Goal: Task Accomplishment & Management: Manage account settings

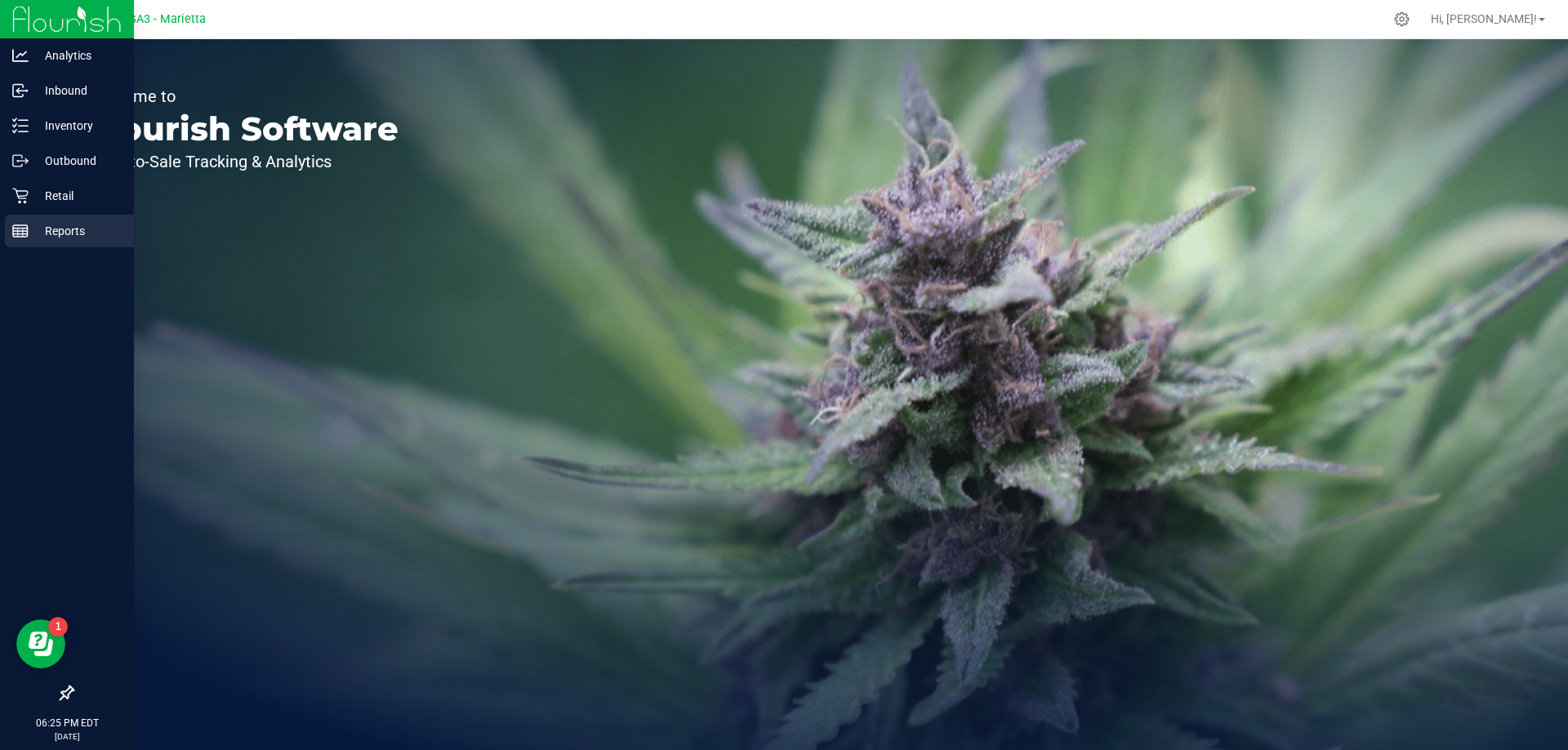
click at [57, 230] on p "Reports" at bounding box center [78, 230] width 98 height 20
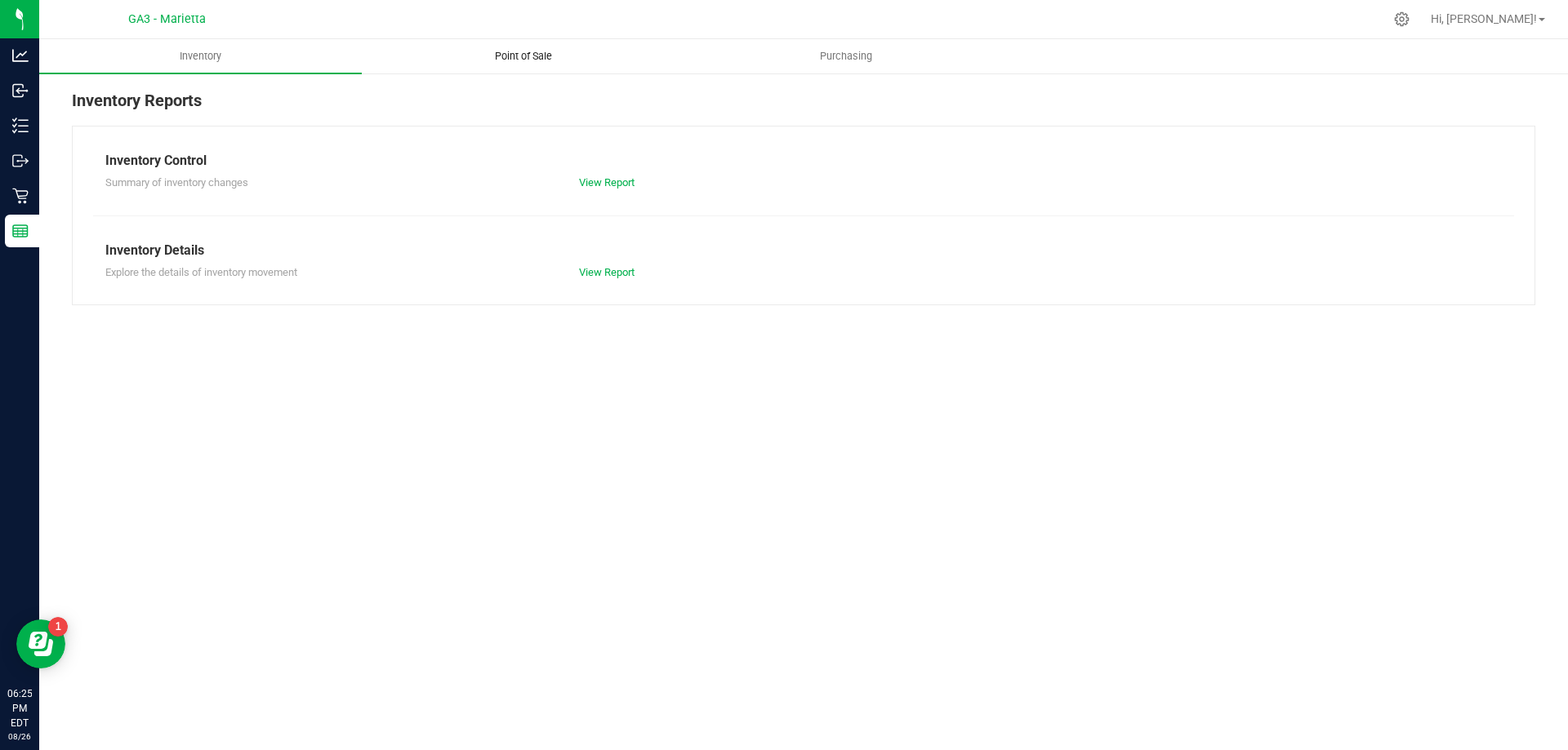
click at [533, 55] on span "Point of Sale" at bounding box center [523, 57] width 101 height 15
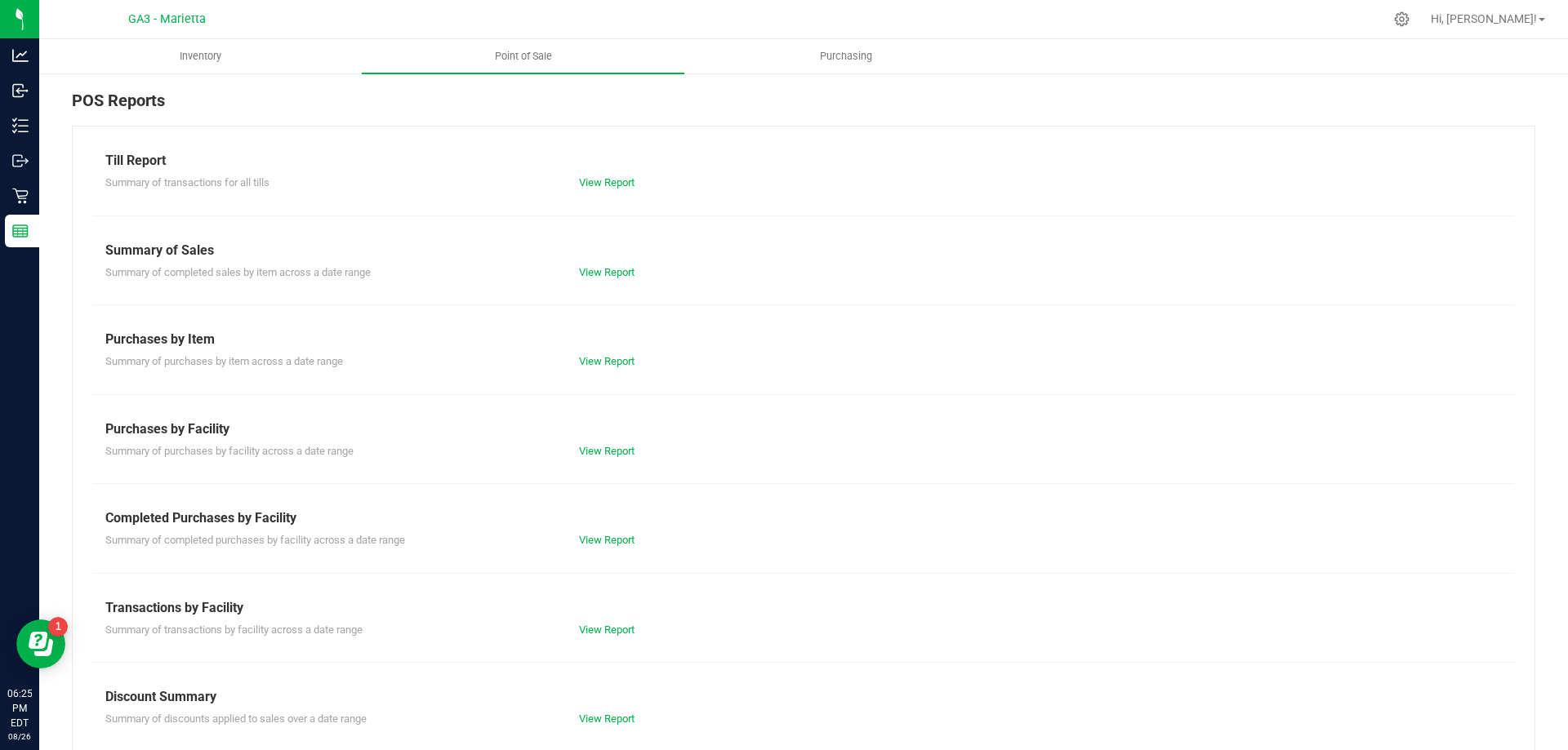
click at [601, 189] on div "View Report" at bounding box center [803, 182] width 474 height 16
click at [602, 182] on link "View Report" at bounding box center [607, 182] width 56 height 12
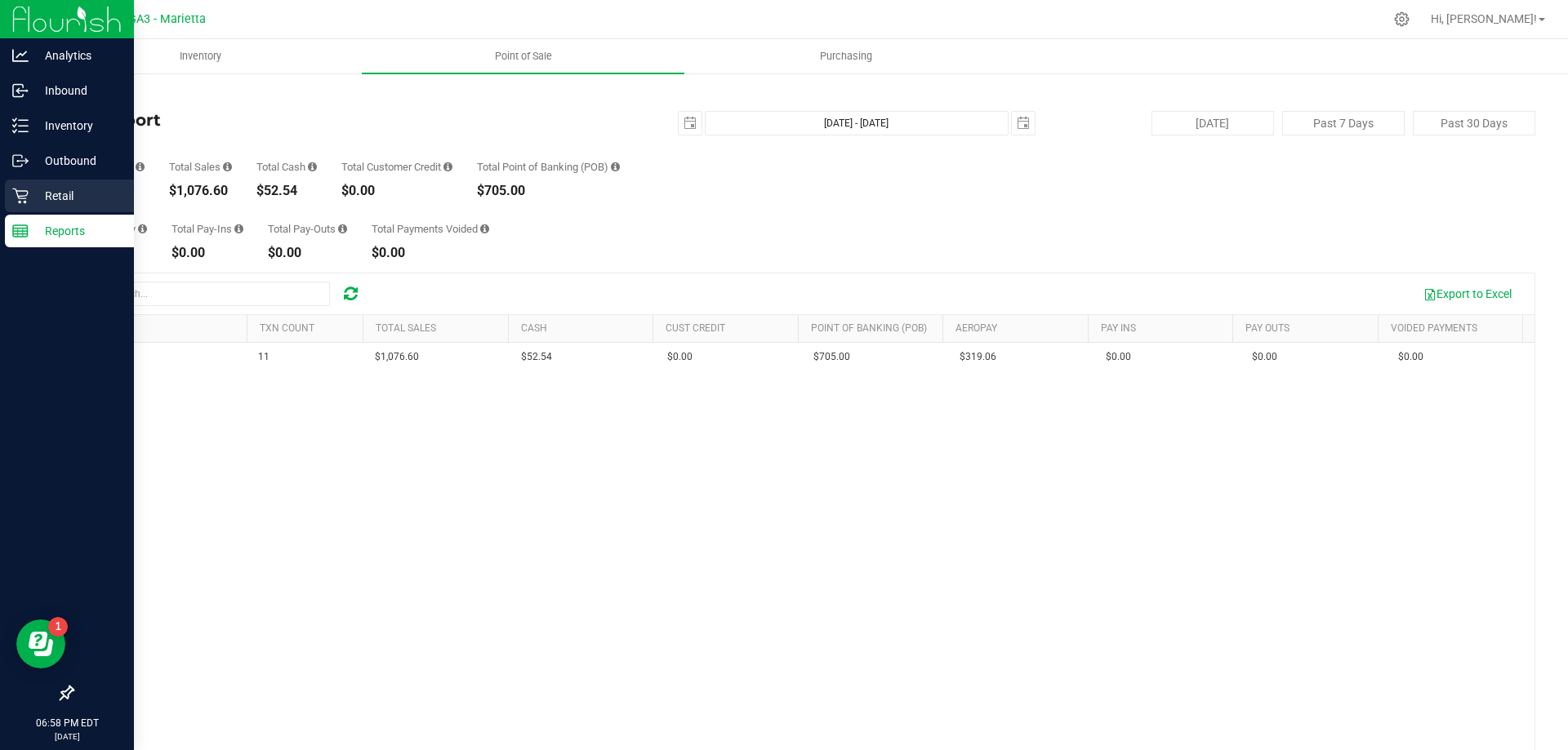
click at [56, 196] on p "Retail" at bounding box center [78, 196] width 98 height 20
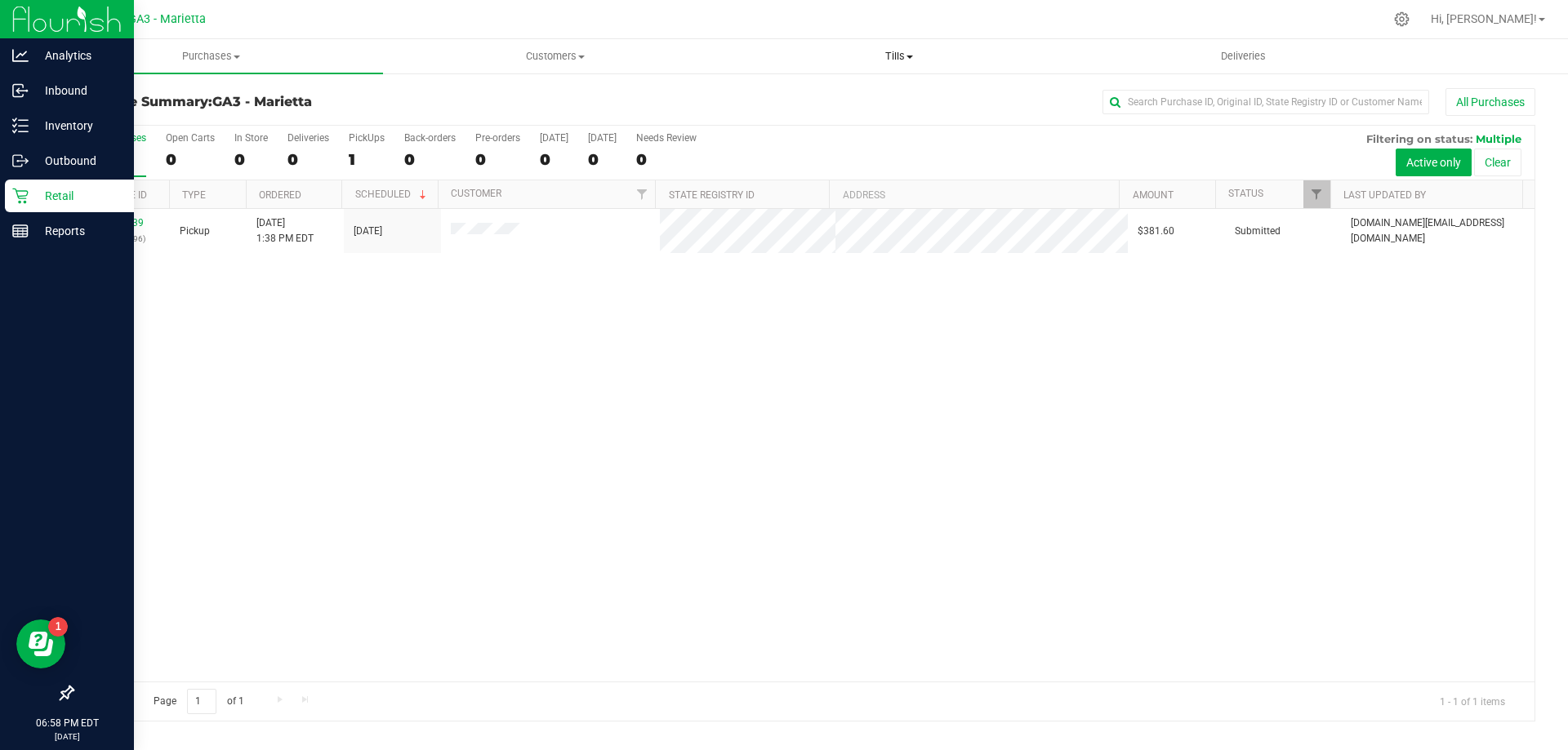
click at [892, 52] on span "Tills" at bounding box center [899, 57] width 342 height 15
click at [826, 96] on span "Manage tills" at bounding box center [782, 98] width 111 height 14
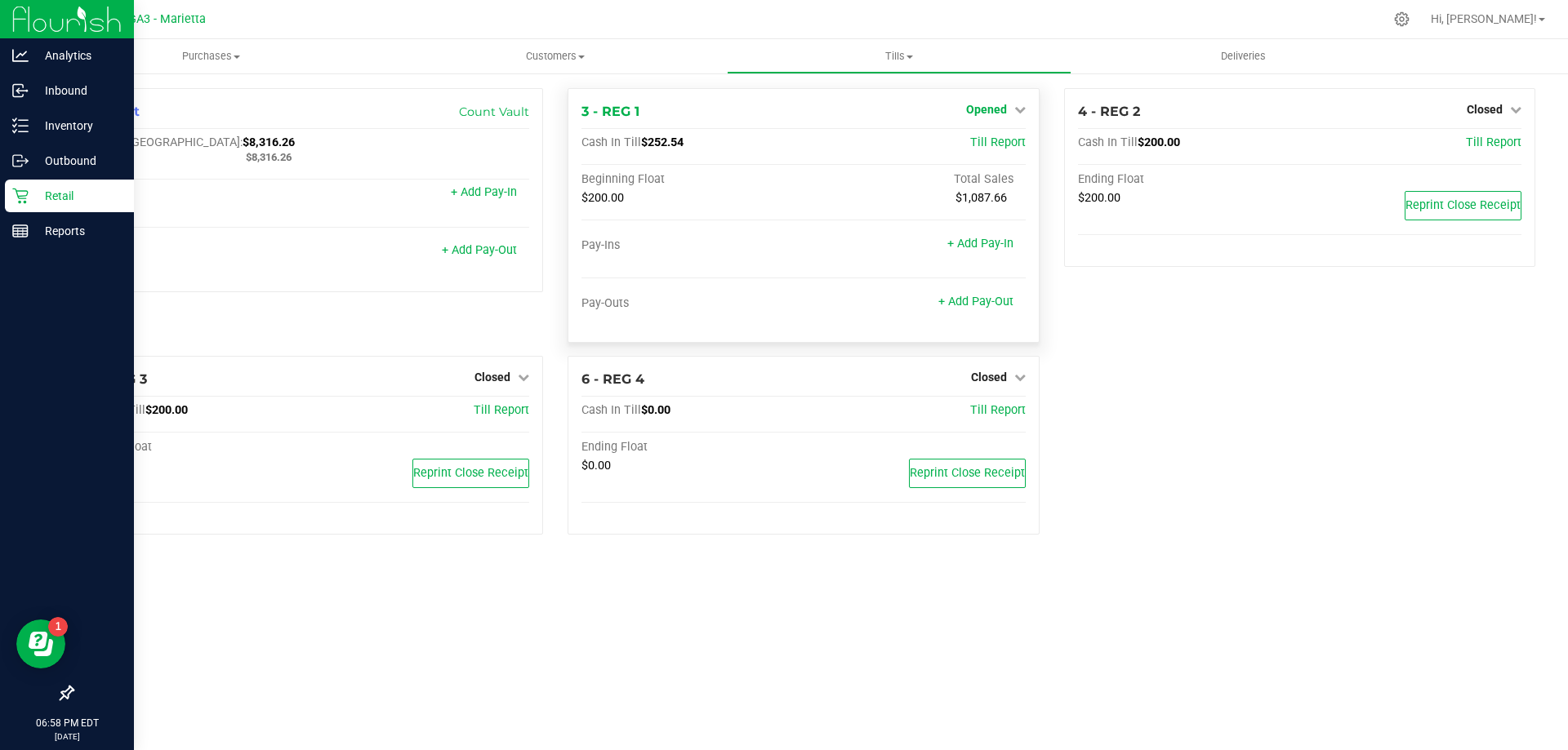
click at [1025, 113] on icon at bounding box center [1020, 110] width 11 height 11
click at [1013, 145] on div "Close Till" at bounding box center [989, 145] width 121 height 21
click at [994, 143] on link "Close Till" at bounding box center [988, 144] width 44 height 13
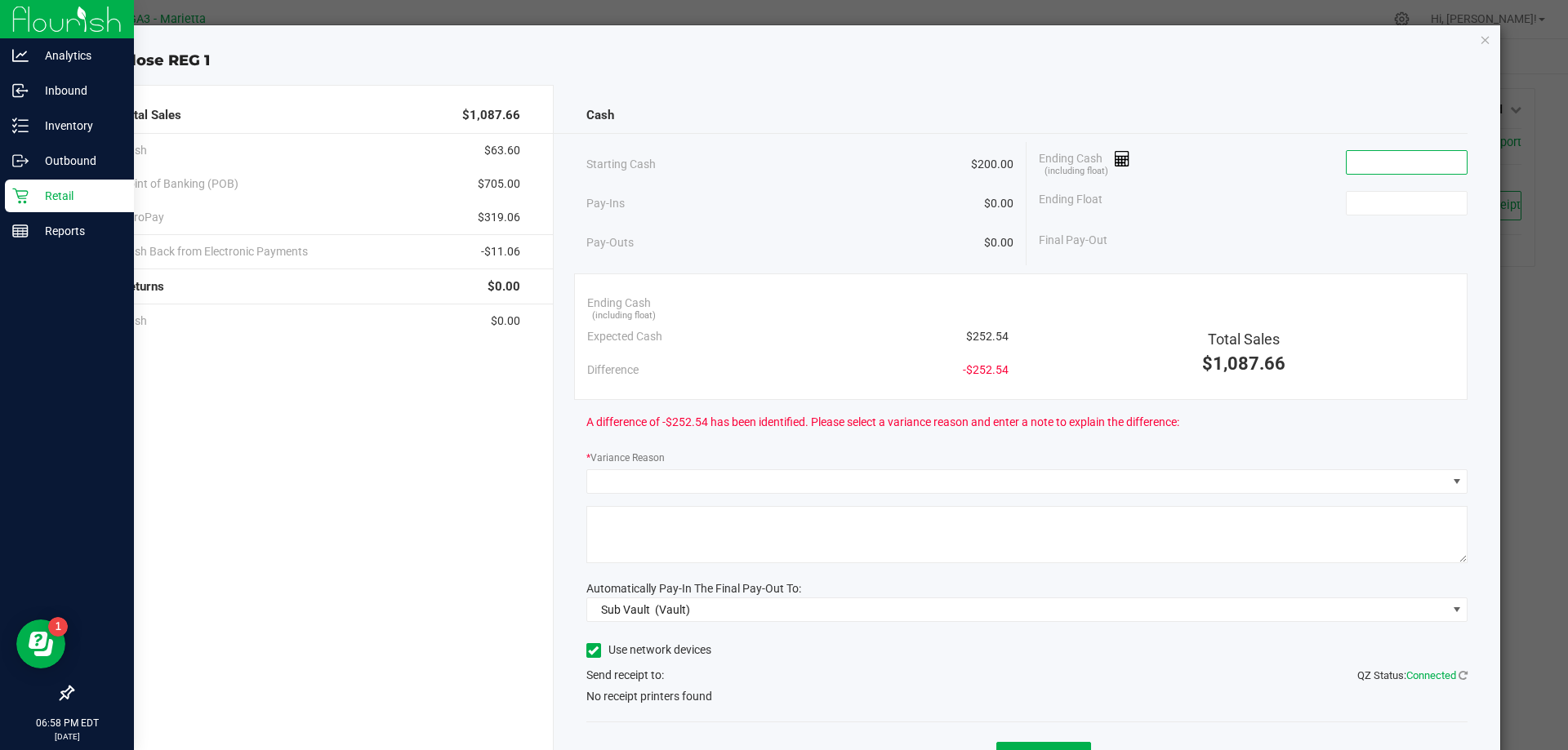
click at [1351, 167] on input at bounding box center [1406, 162] width 120 height 23
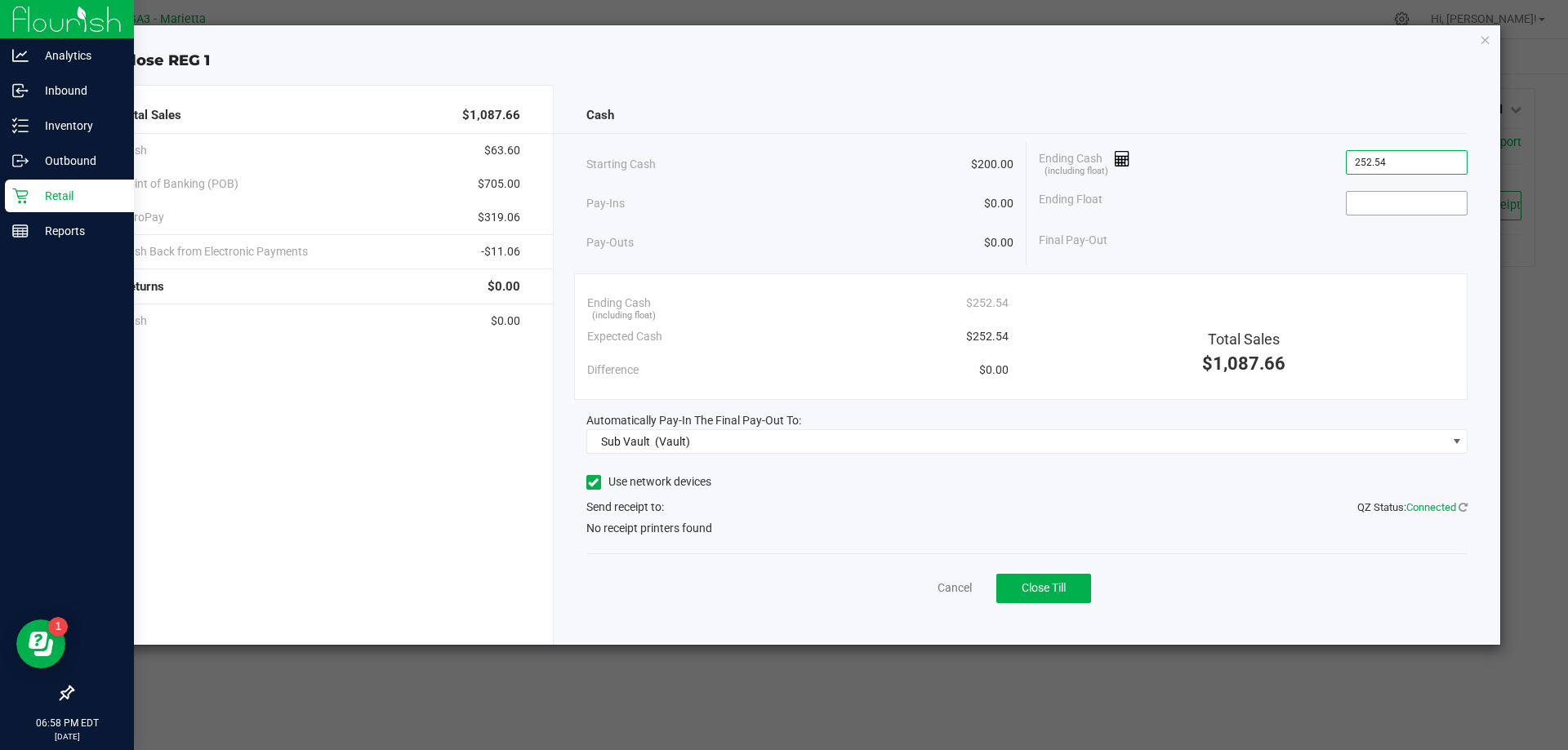
type input "$252.54"
click at [1416, 209] on input at bounding box center [1406, 203] width 120 height 23
type input "$200.00"
click at [590, 483] on icon at bounding box center [593, 483] width 10 height 0
click at [0, 0] on input "Use network devices" at bounding box center [0, 0] width 0 height 0
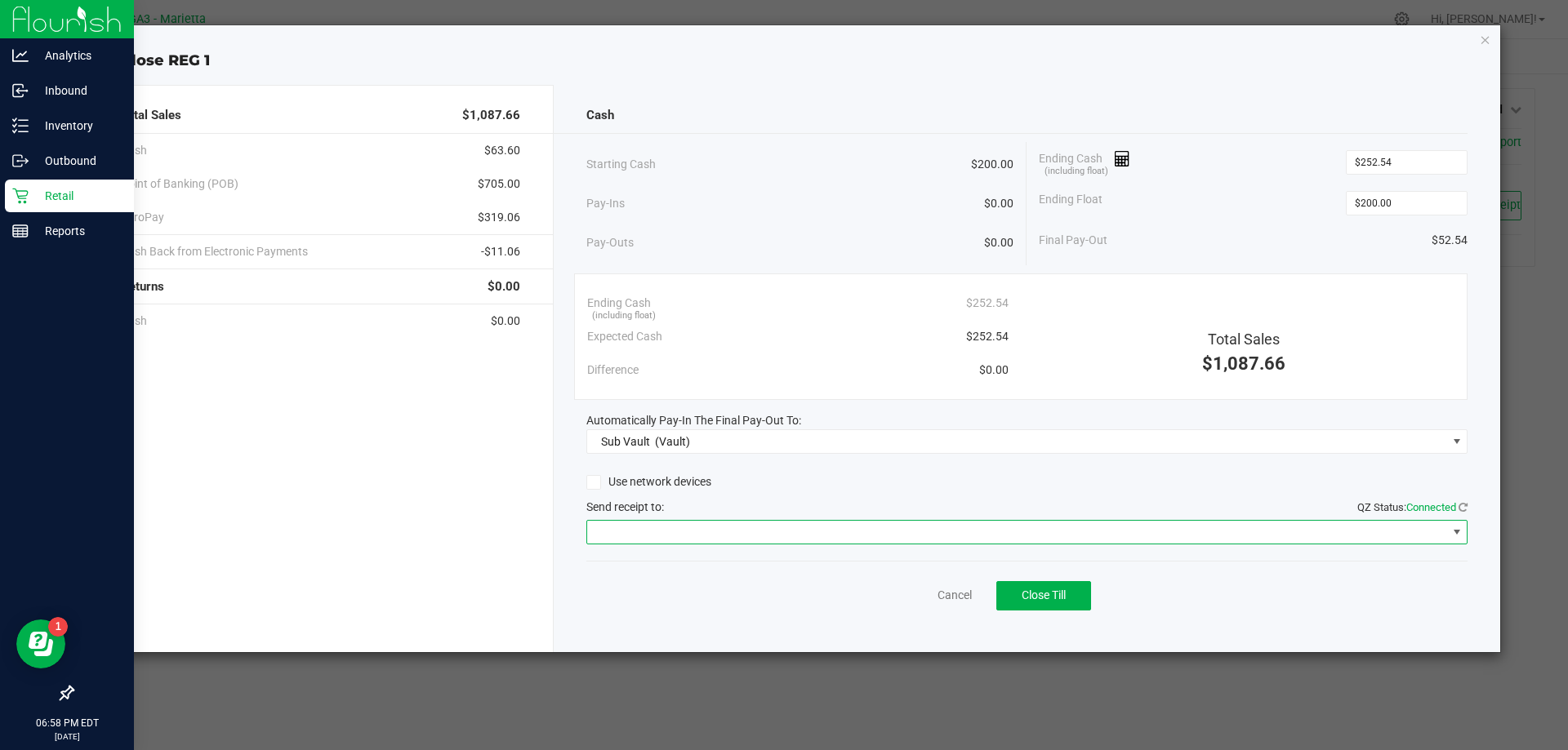
click at [1452, 531] on span at bounding box center [1457, 532] width 13 height 13
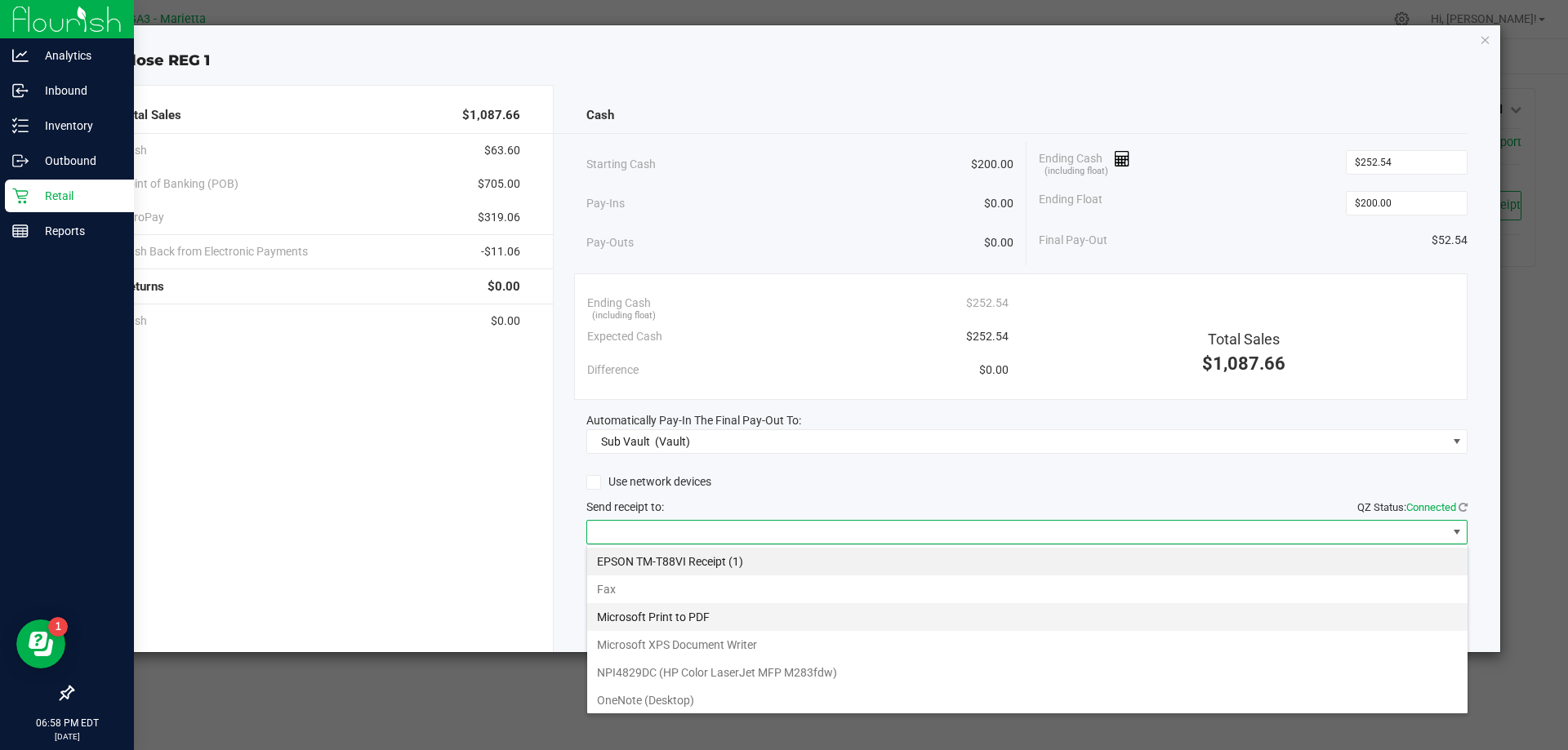
scroll to position [25, 881]
click at [691, 557] on \(1\) "EPSON TM-T88VI Receipt (1)" at bounding box center [1026, 561] width 880 height 27
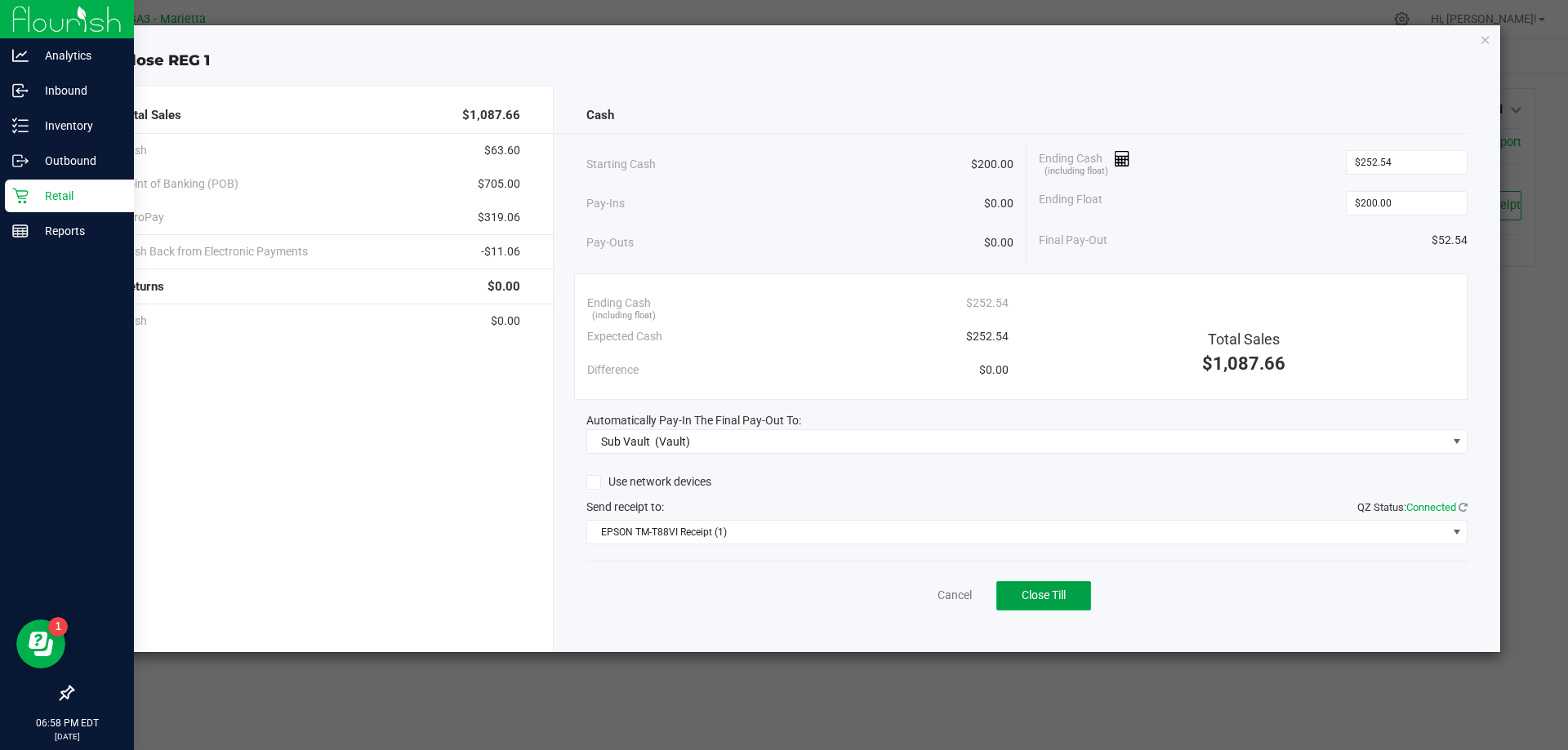
click at [1057, 592] on span "Close Till" at bounding box center [1043, 595] width 44 height 13
click at [1484, 39] on icon "button" at bounding box center [1486, 39] width 11 height 20
